Goal: Connect with others: Connect with others

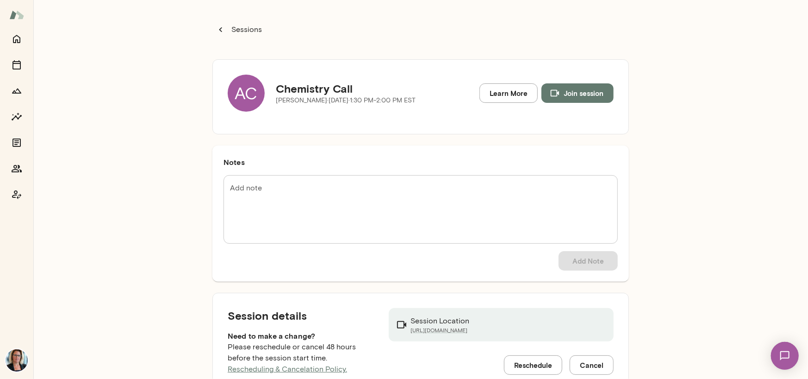
click at [247, 87] on div "AC" at bounding box center [246, 93] width 37 height 37
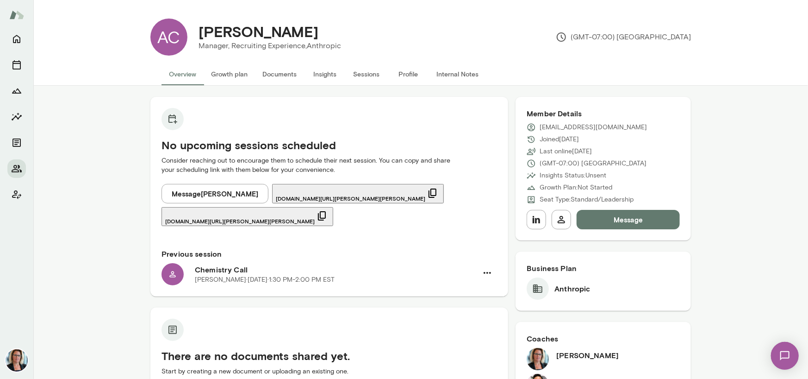
drag, startPoint x: 17, startPoint y: 164, endPoint x: 46, endPoint y: 157, distance: 29.9
click at [17, 164] on icon "Members" at bounding box center [16, 168] width 11 height 11
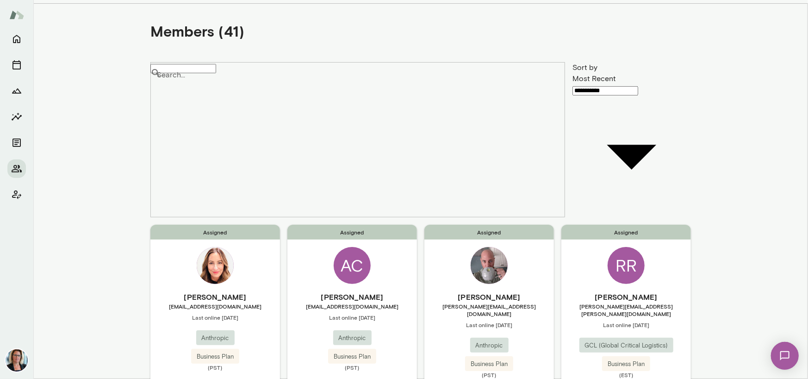
click at [213, 247] on img at bounding box center [215, 265] width 37 height 37
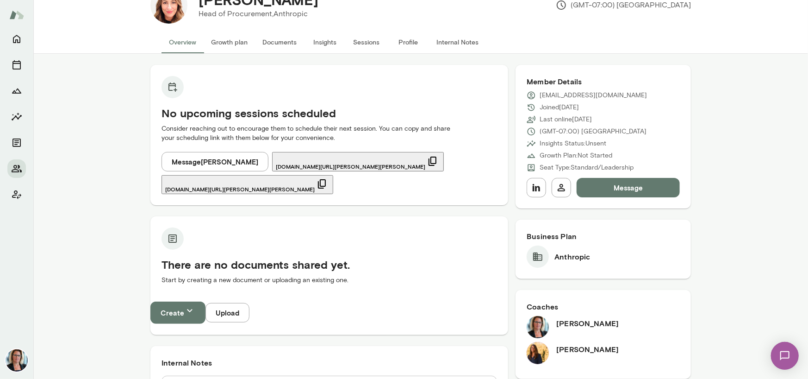
scroll to position [46, 0]
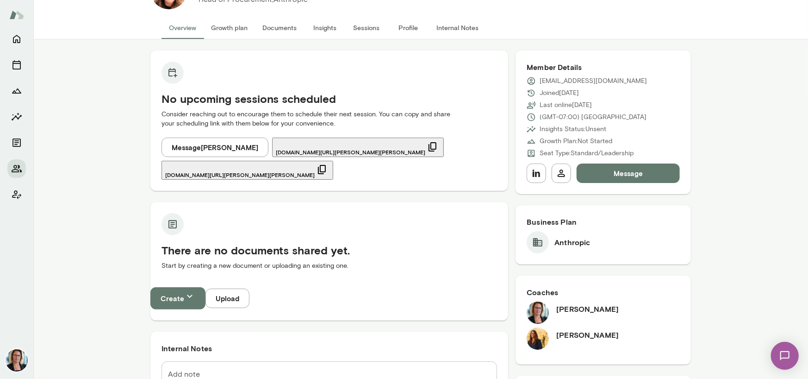
drag, startPoint x: 17, startPoint y: 167, endPoint x: 61, endPoint y: 141, distance: 50.8
click at [17, 167] on icon "Members" at bounding box center [16, 168] width 11 height 11
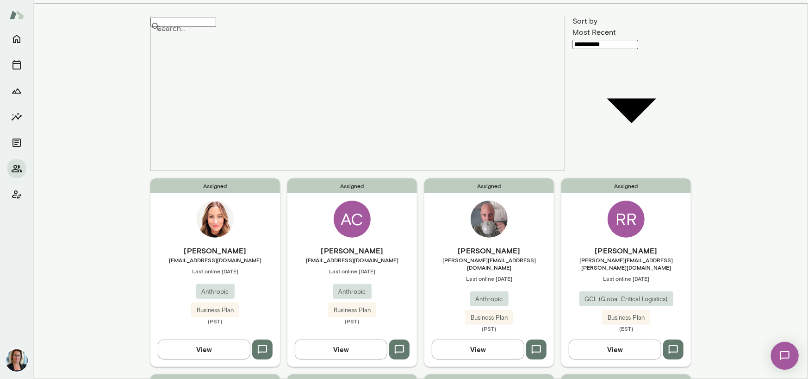
click at [490, 200] on img at bounding box center [489, 218] width 37 height 37
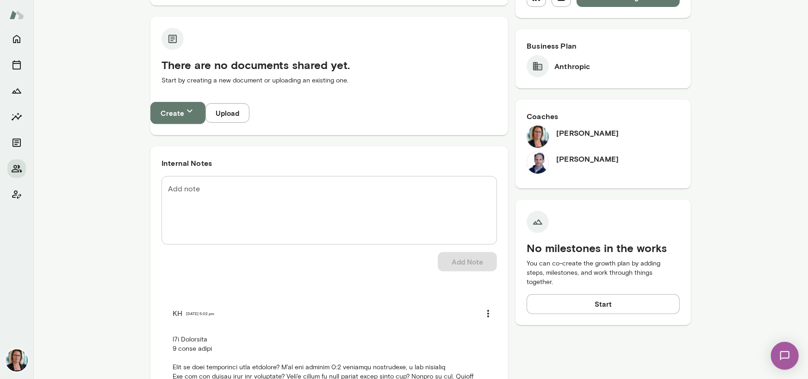
scroll to position [376, 0]
